Goal: Information Seeking & Learning: Learn about a topic

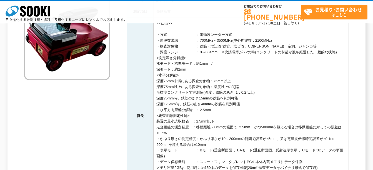
scroll to position [56, 0]
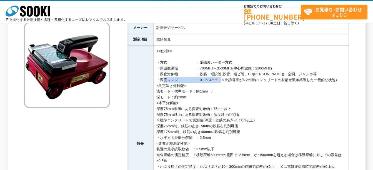
drag, startPoint x: 159, startPoint y: 79, endPoint x: 220, endPoint y: 81, distance: 60.9
click at [220, 81] on td "<<仕様>> ・方式　　　　　　　　：電磁波レーダー方式 ・周波数帯域　　　　　：700MHz～3500MHz(中心周波数：2100MHz) ・探査対象物　　…" at bounding box center [251, 143] width 195 height 196
drag, startPoint x: 220, startPoint y: 81, endPoint x: 210, endPoint y: 80, distance: 10.6
copy td "深度レンジ　　　　　：0～684mm"
drag, startPoint x: 159, startPoint y: 62, endPoint x: 233, endPoint y: 64, distance: 73.9
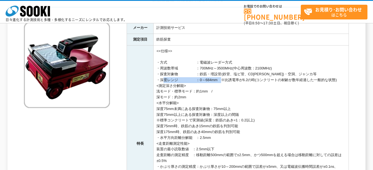
click at [233, 64] on td "<<仕様>> ・方式　　　　　　　　：電磁波レーダー方式 ・周波数帯域　　　　　：700MHz～3500MHz(中心周波数：2100MHz) ・探査対象物　　…" at bounding box center [251, 143] width 195 height 196
drag, startPoint x: 233, startPoint y: 64, endPoint x: 216, endPoint y: 64, distance: 16.4
copy td "方式　　　　　　　　：電磁波レーダー方式"
drag, startPoint x: 159, startPoint y: 67, endPoint x: 277, endPoint y: 69, distance: 118.6
click at [277, 69] on td "<<仕様>> ・方式　　　　　　　　：電磁波レーダー方式 ・周波数帯域　　　　　：700MHz～3500MHz(中心周波数：2100MHz) ・探査対象物　　…" at bounding box center [251, 143] width 195 height 196
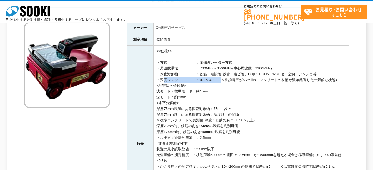
drag, startPoint x: 277, startPoint y: 69, endPoint x: 248, endPoint y: 69, distance: 28.9
copy td "周波数帯域　　　　　：700MHz～3500MHz(中心周波数：2100MHz)"
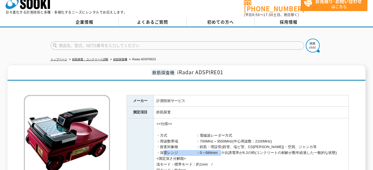
scroll to position [0, 0]
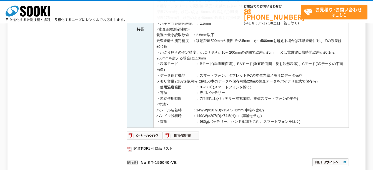
scroll to position [250, 0]
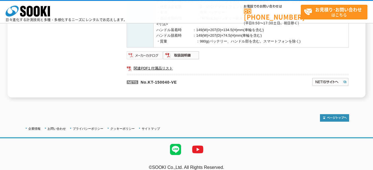
click at [148, 57] on img at bounding box center [145, 55] width 36 height 9
